Goal: Information Seeking & Learning: Find specific fact

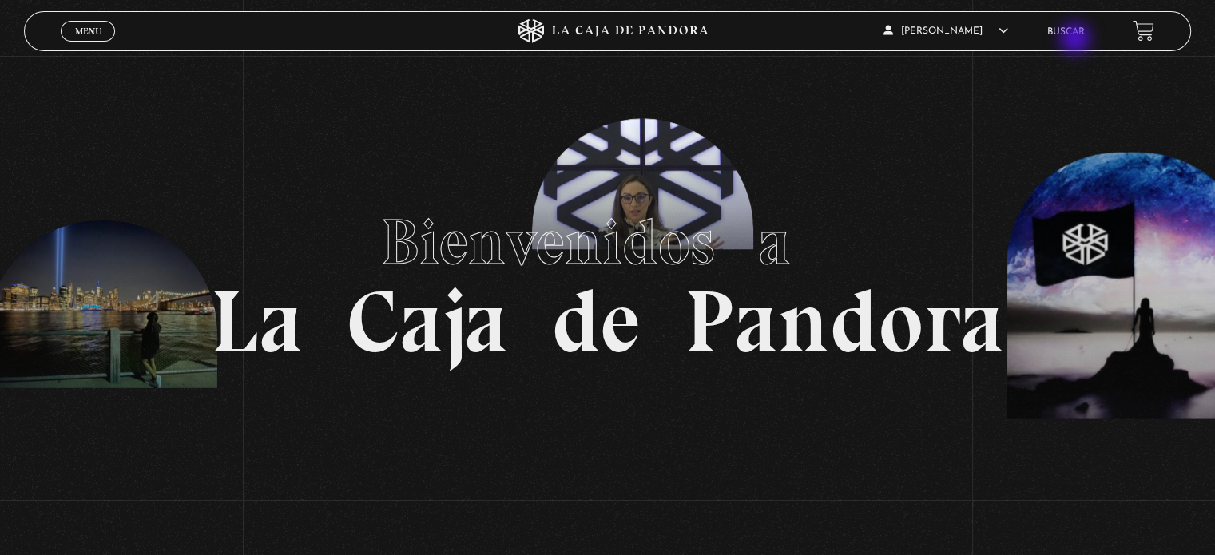
click at [1077, 40] on li "Buscar" at bounding box center [1066, 31] width 38 height 25
click at [1075, 30] on link "Buscar" at bounding box center [1066, 32] width 38 height 10
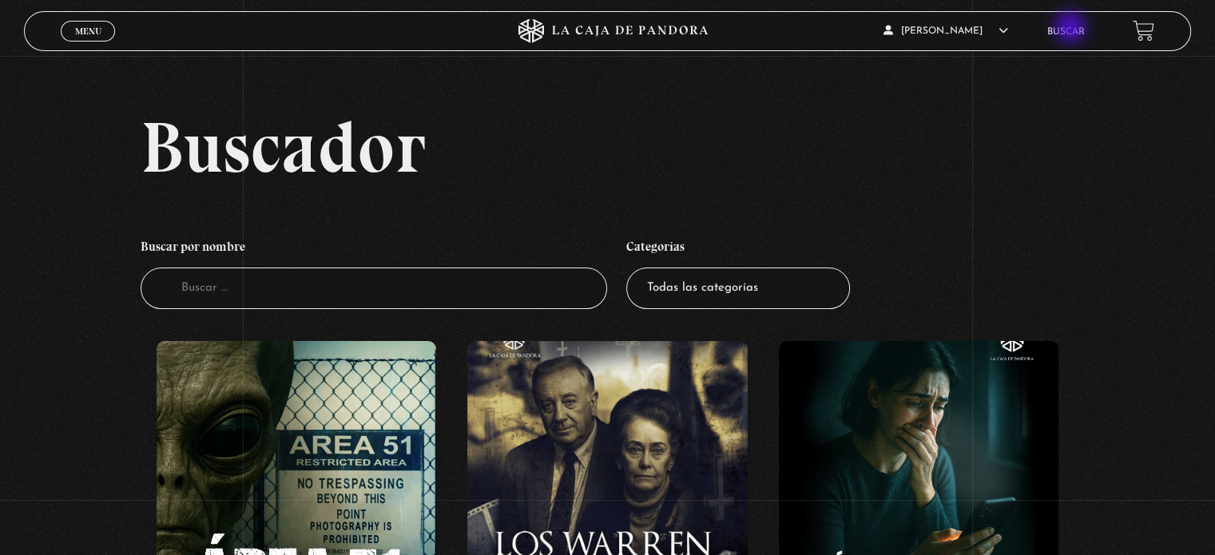
click at [1072, 29] on link "Buscar" at bounding box center [1066, 32] width 38 height 10
click at [189, 296] on input "Buscador" at bounding box center [374, 289] width 466 height 42
type input "reloj"
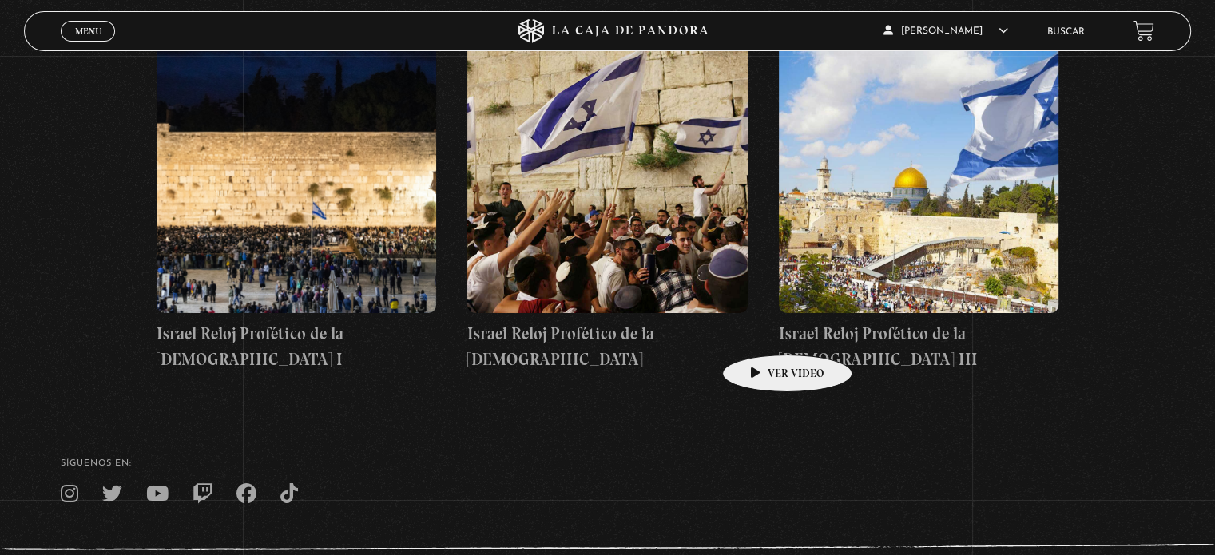
scroll to position [319, 0]
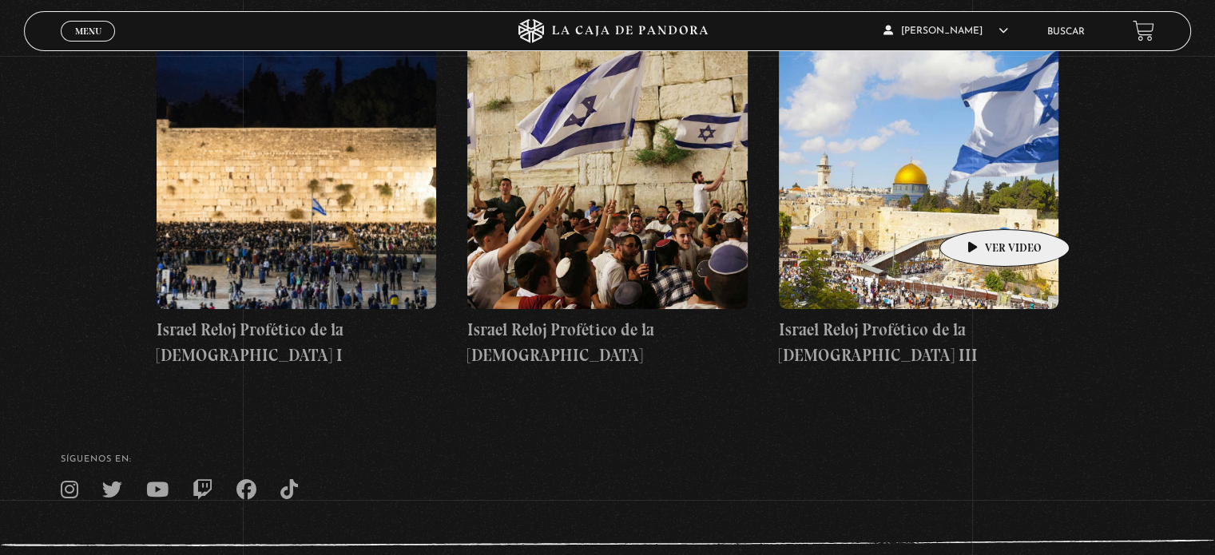
click at [979, 205] on figure at bounding box center [919, 166] width 280 height 288
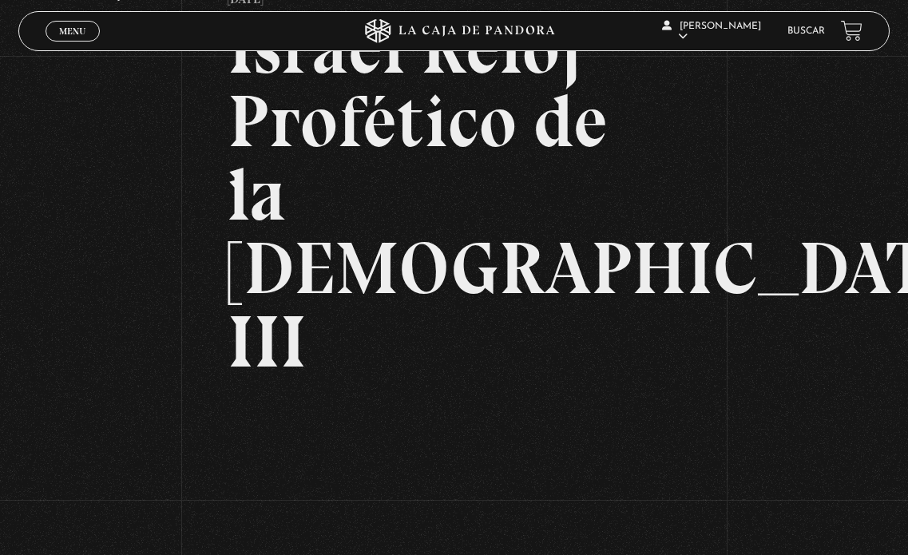
scroll to position [228, 0]
